Goal: Obtain resource: Obtain resource

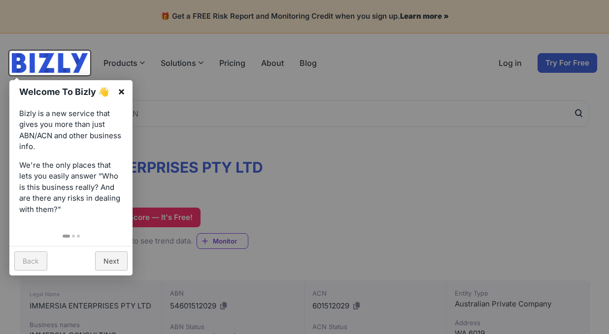
click at [116, 83] on link "×" at bounding box center [121, 91] width 22 height 22
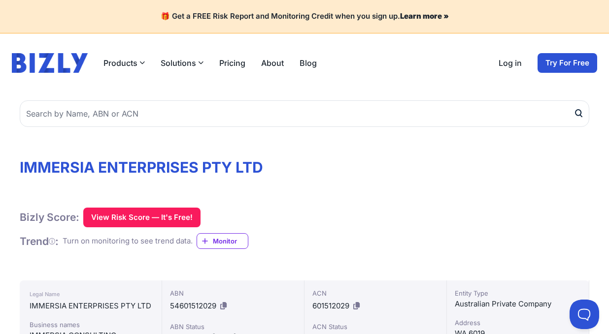
scroll to position [98, 0]
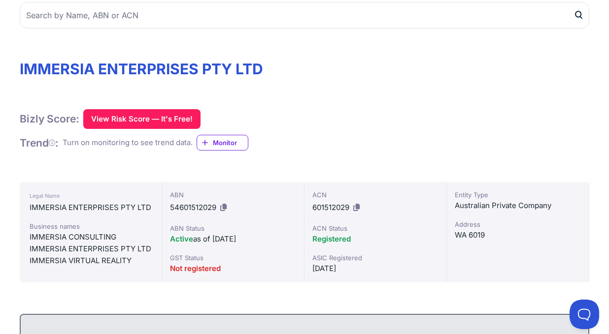
click at [226, 204] on icon at bounding box center [223, 207] width 6 height 7
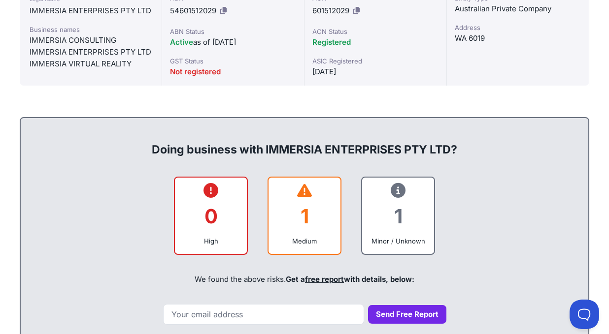
scroll to position [345, 0]
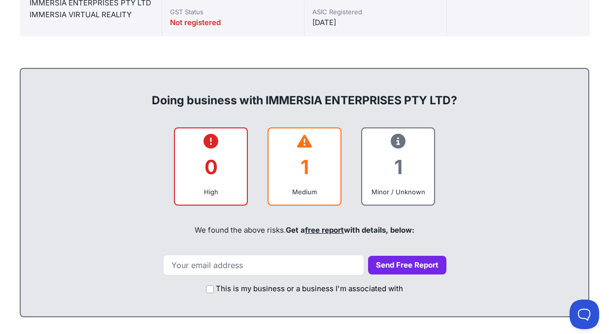
click at [332, 101] on div "Doing business with IMMERSIA ENTERPRISES PTY LTD?" at bounding box center [305, 93] width 548 height 32
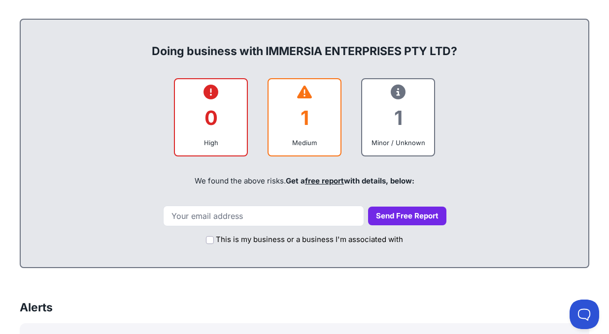
click at [320, 110] on div "1" at bounding box center [304, 118] width 56 height 40
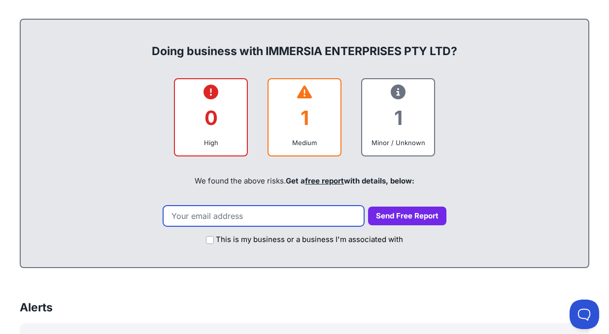
click at [286, 217] on input "email" at bounding box center [263, 216] width 201 height 21
type input "[PERSON_NAME][EMAIL_ADDRESS][PERSON_NAME][DOMAIN_NAME]"
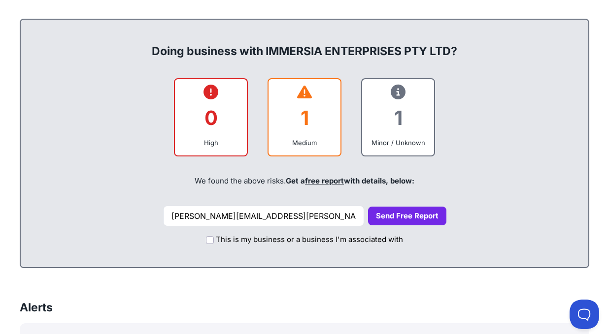
click at [368, 209] on button "Send Free Report" at bounding box center [407, 216] width 78 height 19
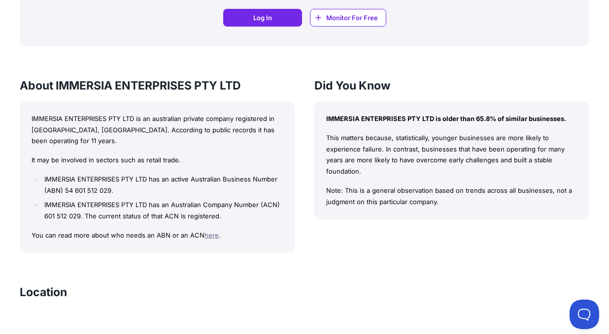
scroll to position [837, 0]
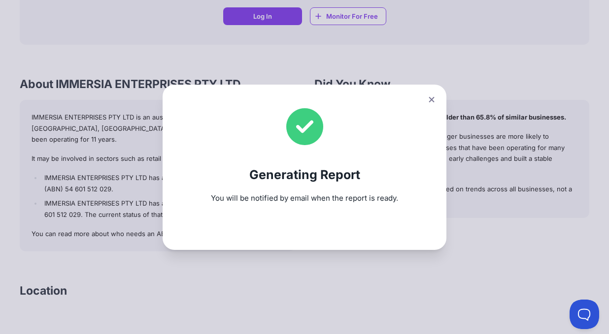
click at [431, 94] on button at bounding box center [431, 100] width 14 height 14
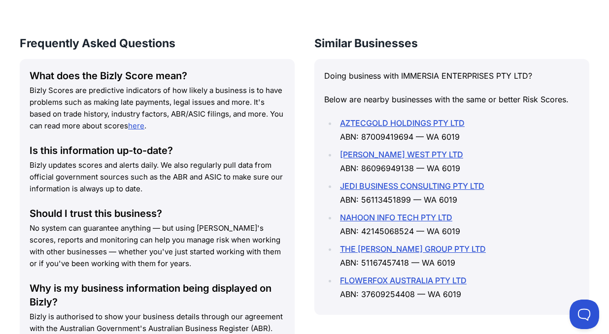
scroll to position [1379, 0]
